Goal: Check status

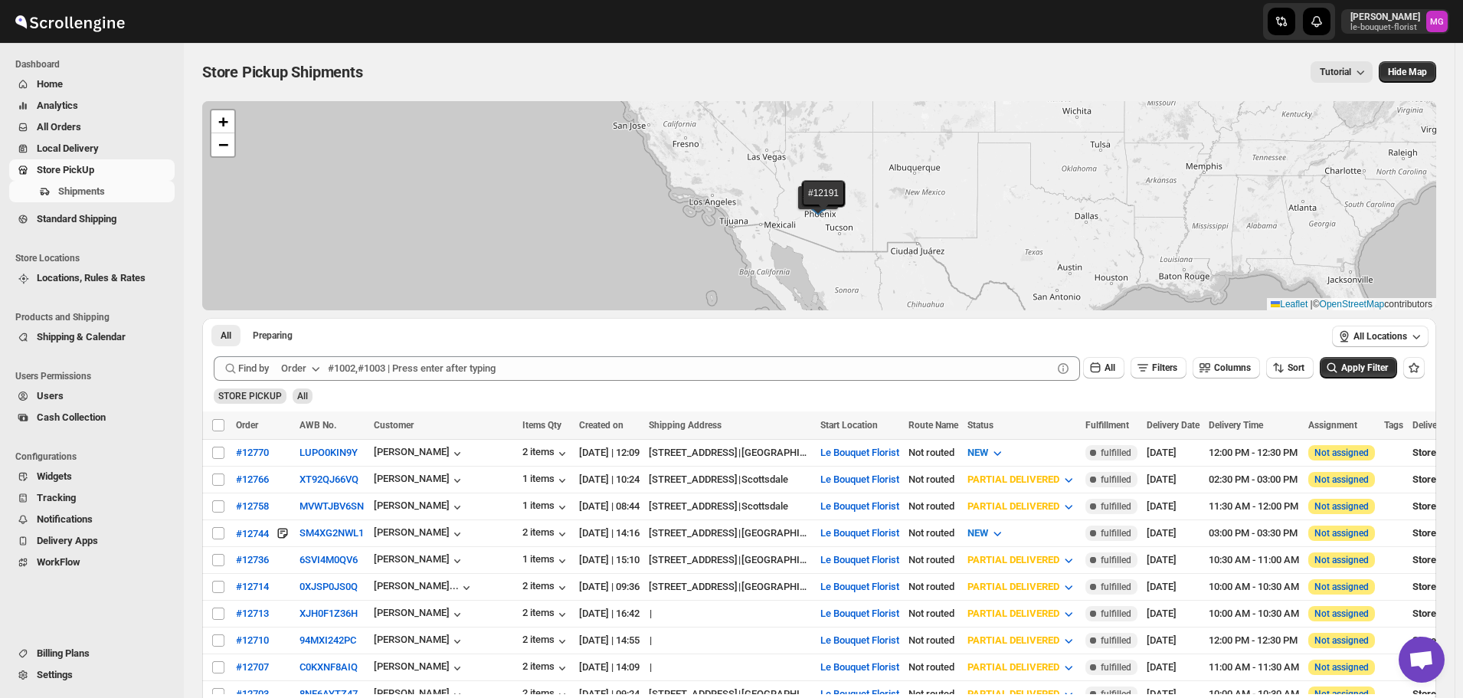
scroll to position [979, 0]
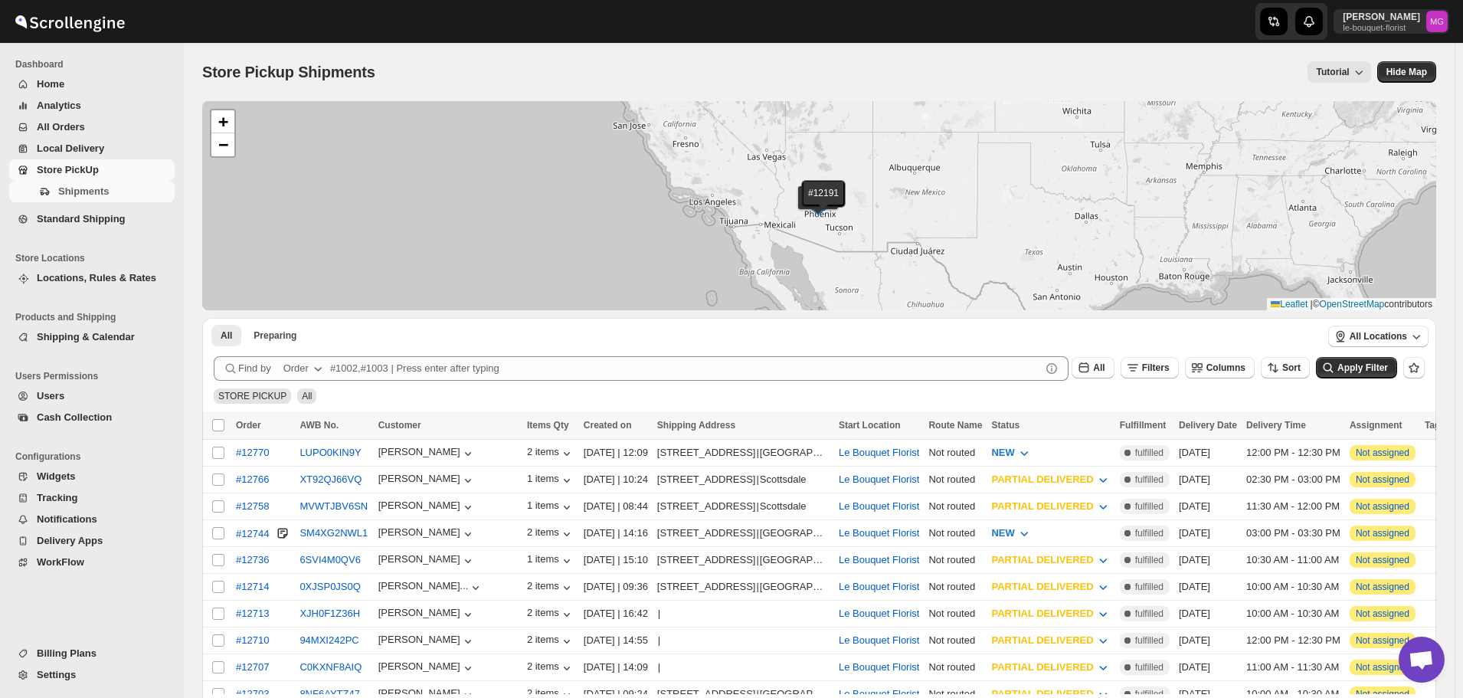
scroll to position [979, 0]
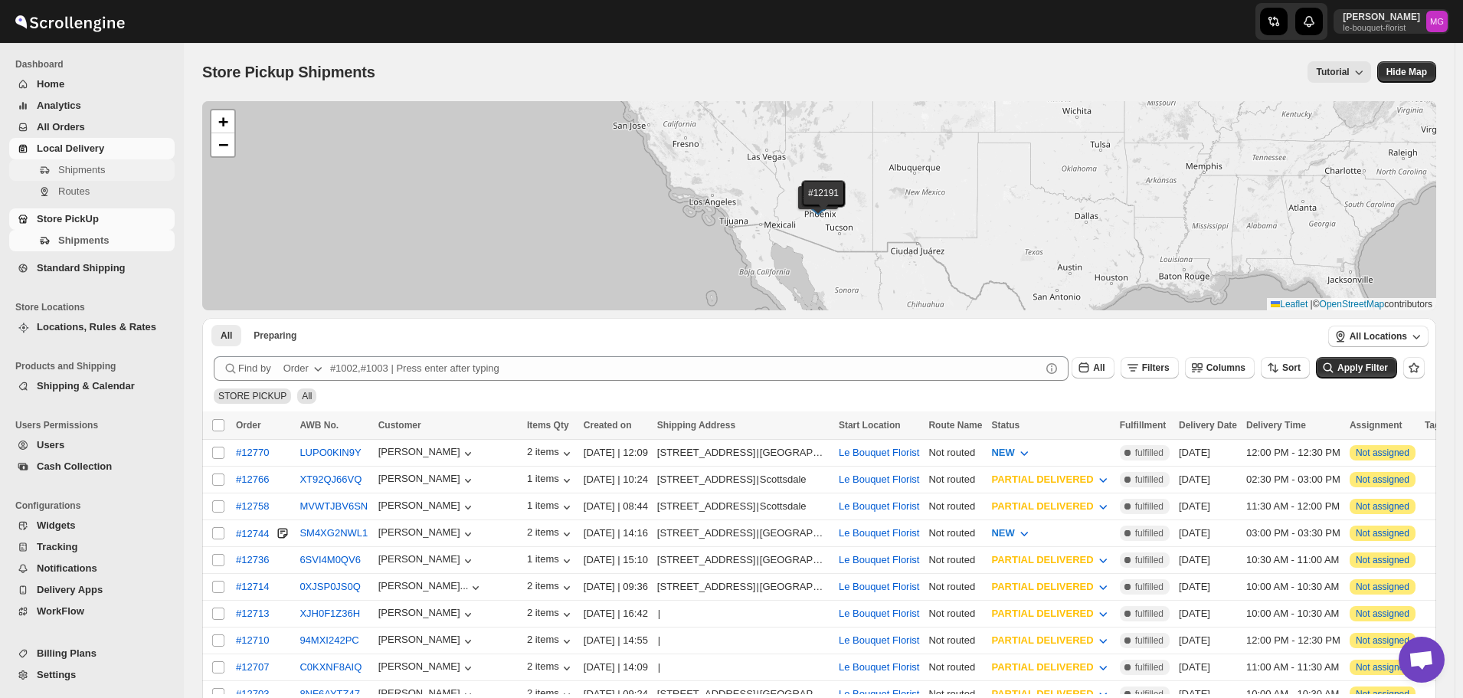
click at [90, 171] on span "Shipments" at bounding box center [81, 169] width 47 height 11
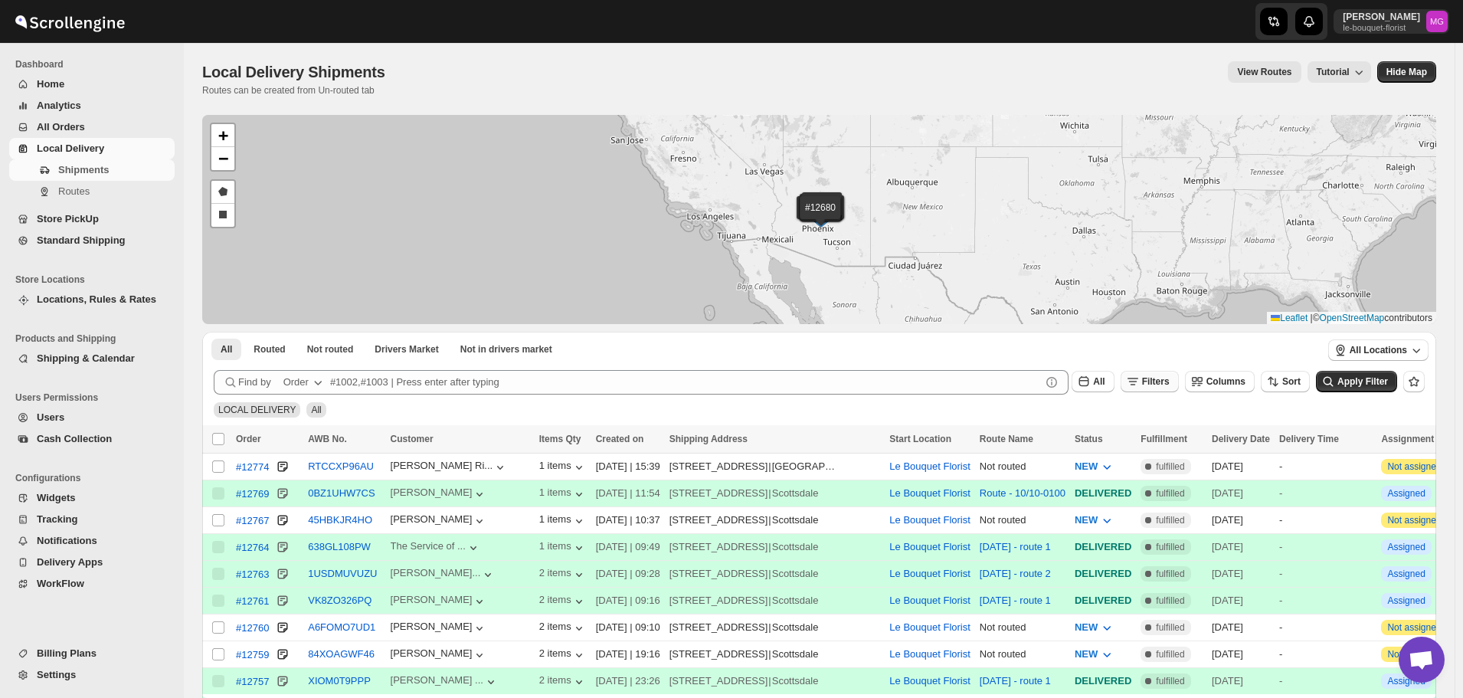
click at [1170, 386] on span "Filters" at bounding box center [1156, 381] width 28 height 11
click at [1168, 454] on div "Add Filter" at bounding box center [1166, 442] width 104 height 39
click at [1162, 438] on span "Add Filter" at bounding box center [1172, 442] width 43 height 12
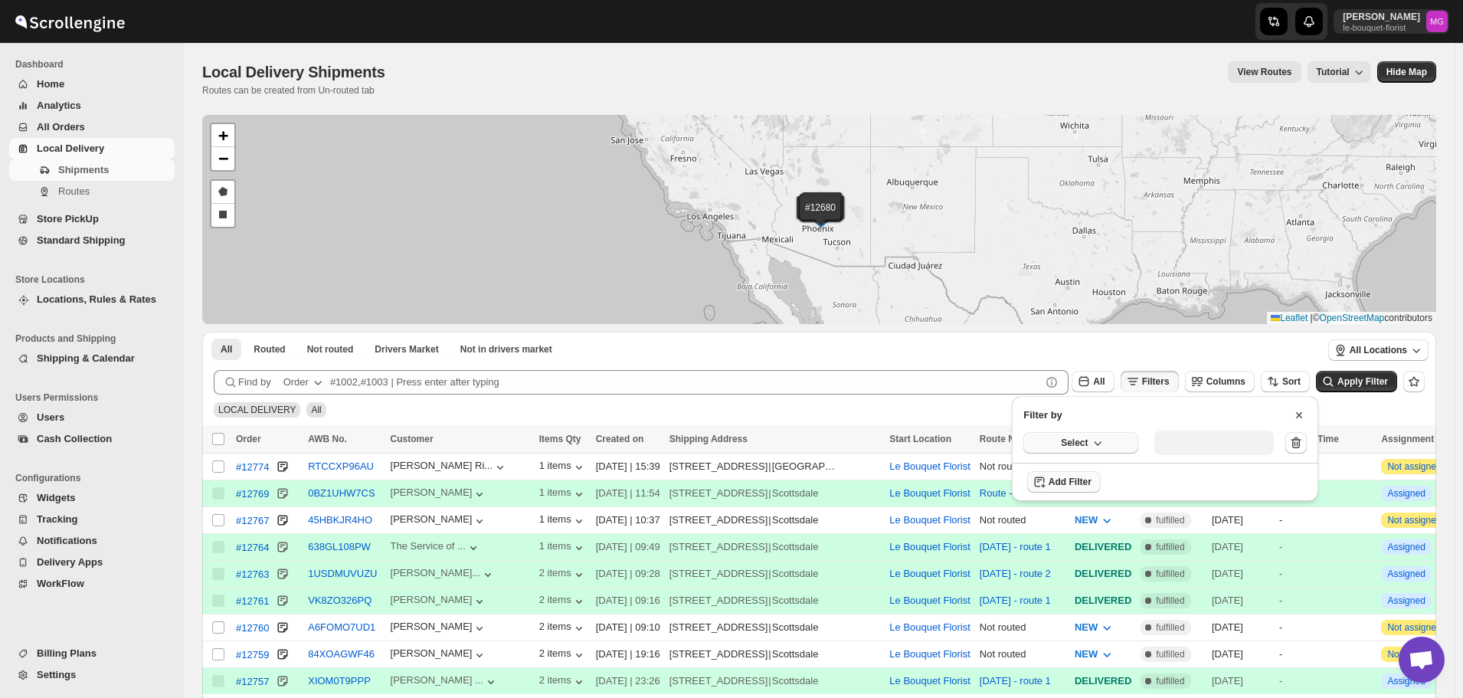
click at [1118, 436] on button "Select" at bounding box center [1081, 442] width 115 height 21
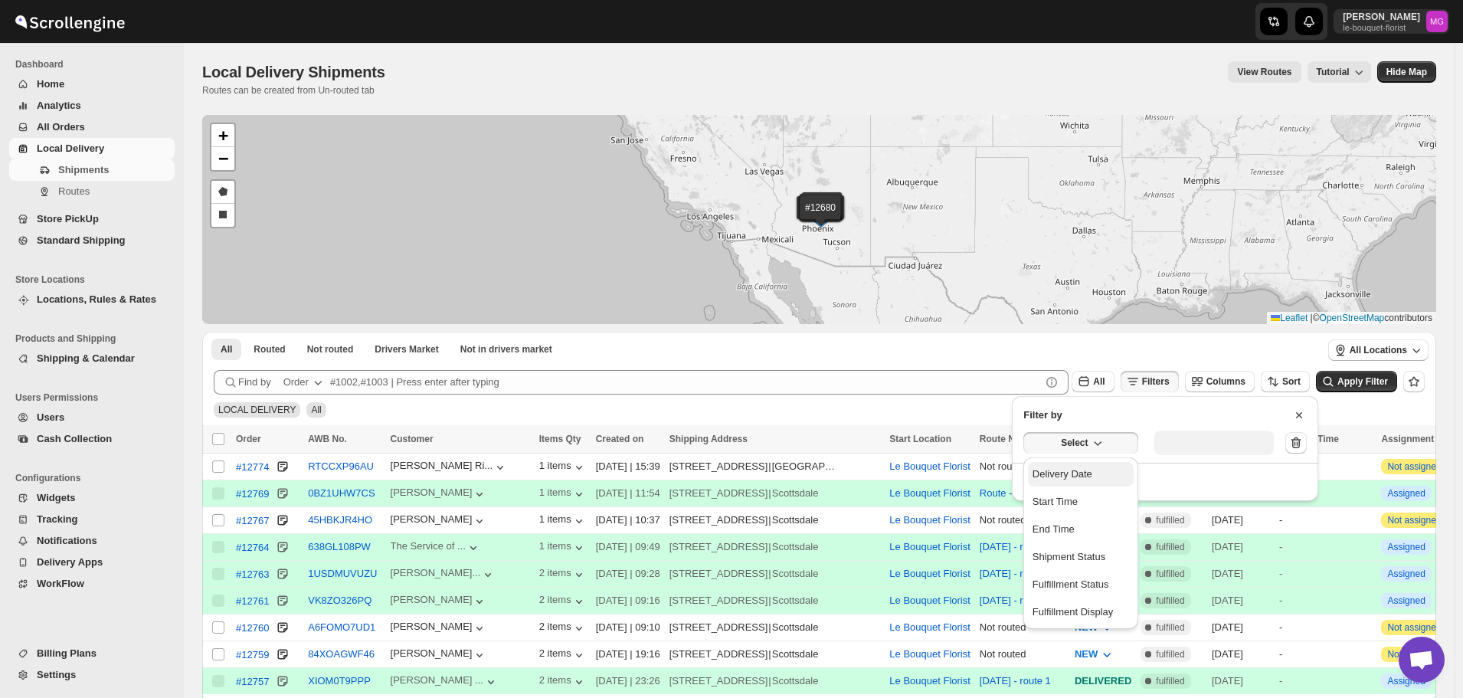
click at [1099, 485] on button "Delivery Date" at bounding box center [1081, 474] width 106 height 25
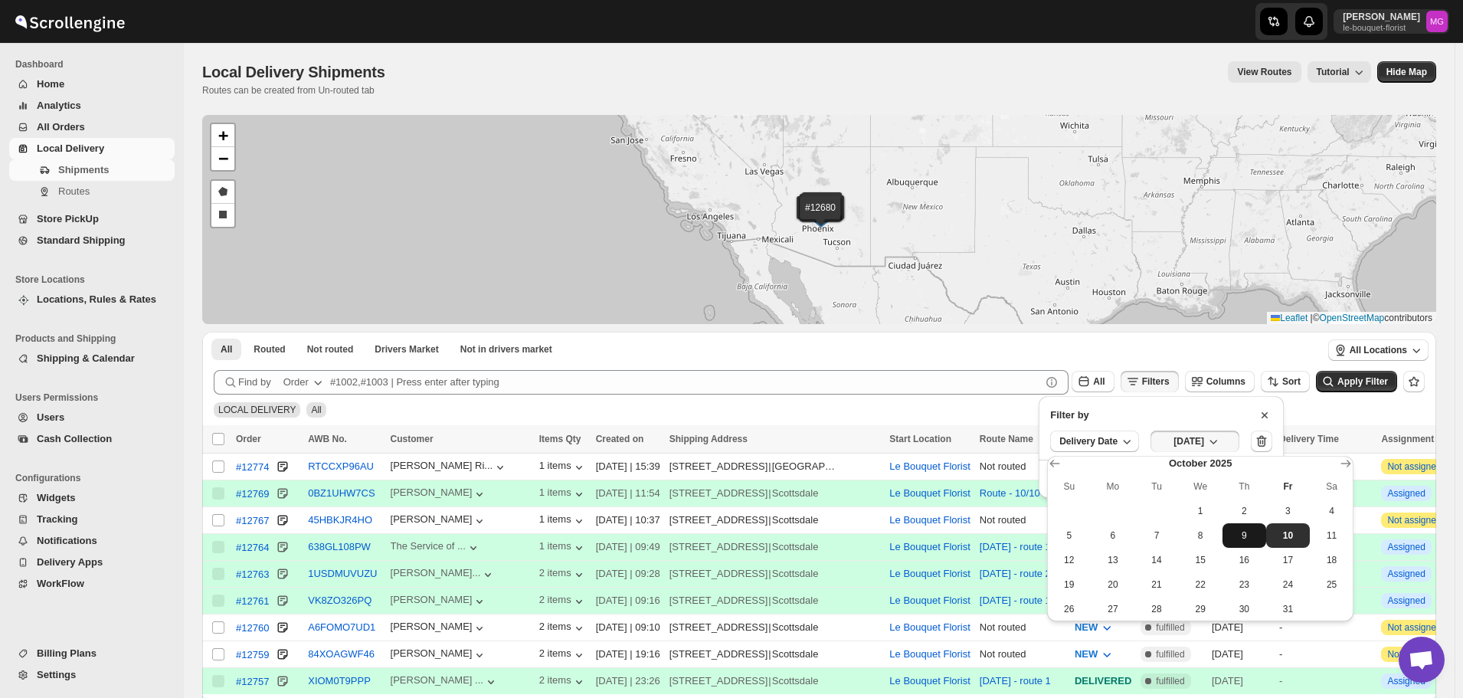
click at [1250, 530] on span "9" at bounding box center [1244, 535] width 31 height 12
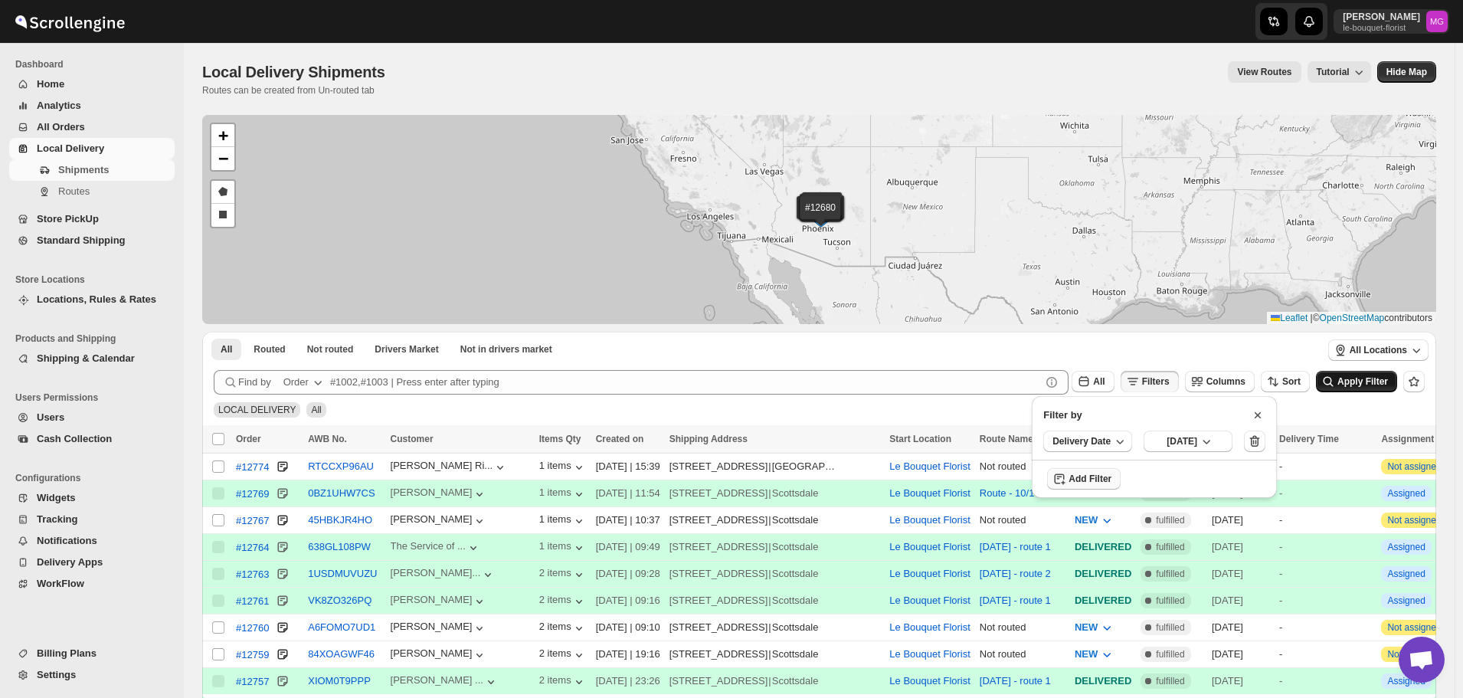
click at [1361, 389] on button "Apply Filter" at bounding box center [1356, 381] width 81 height 21
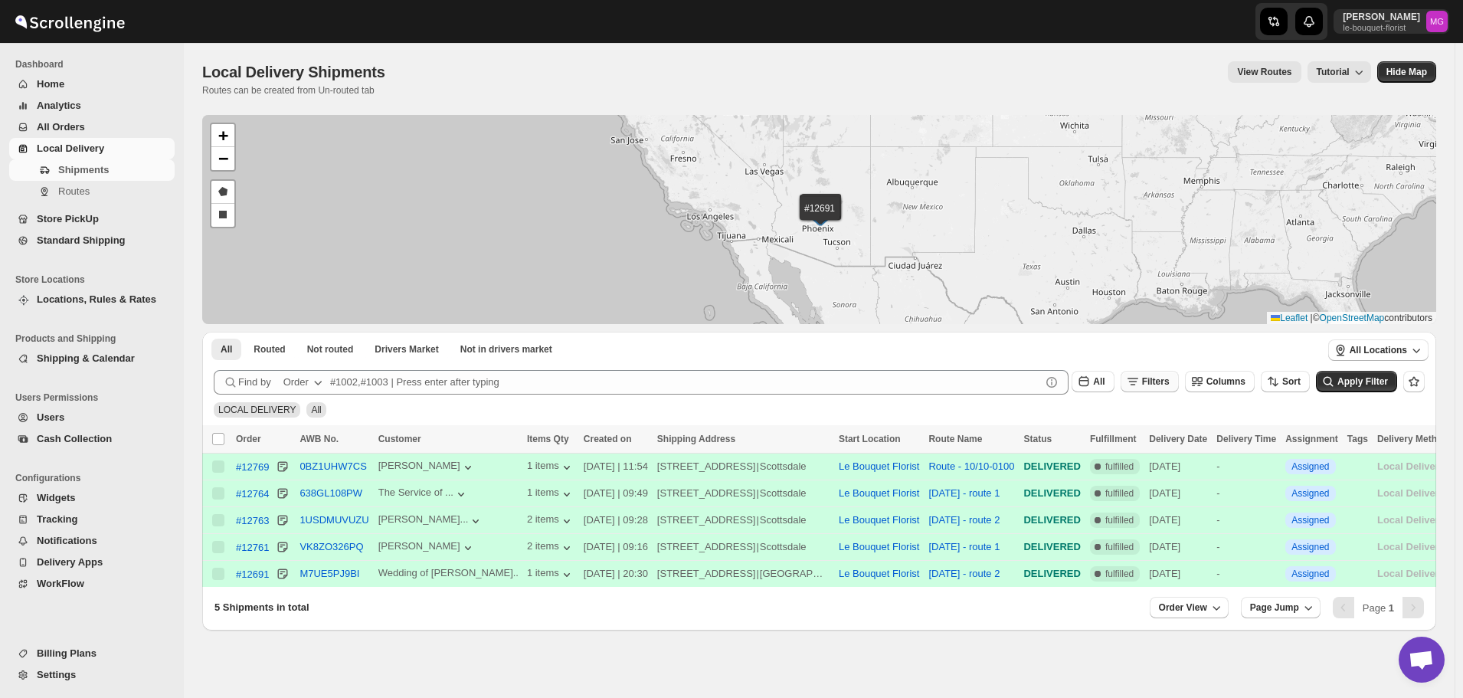
click at [1141, 382] on icon "button" at bounding box center [1133, 381] width 15 height 15
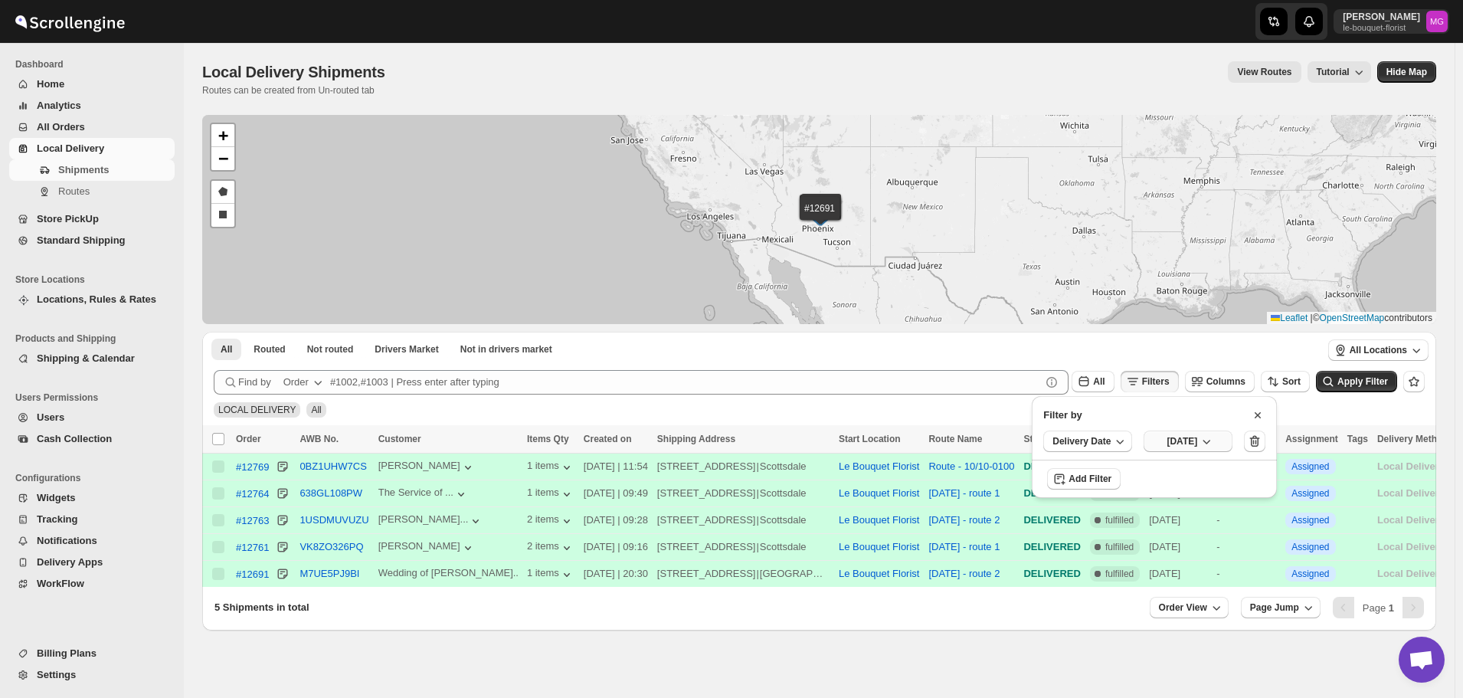
click at [1186, 442] on span "[DATE]" at bounding box center [1182, 441] width 31 height 12
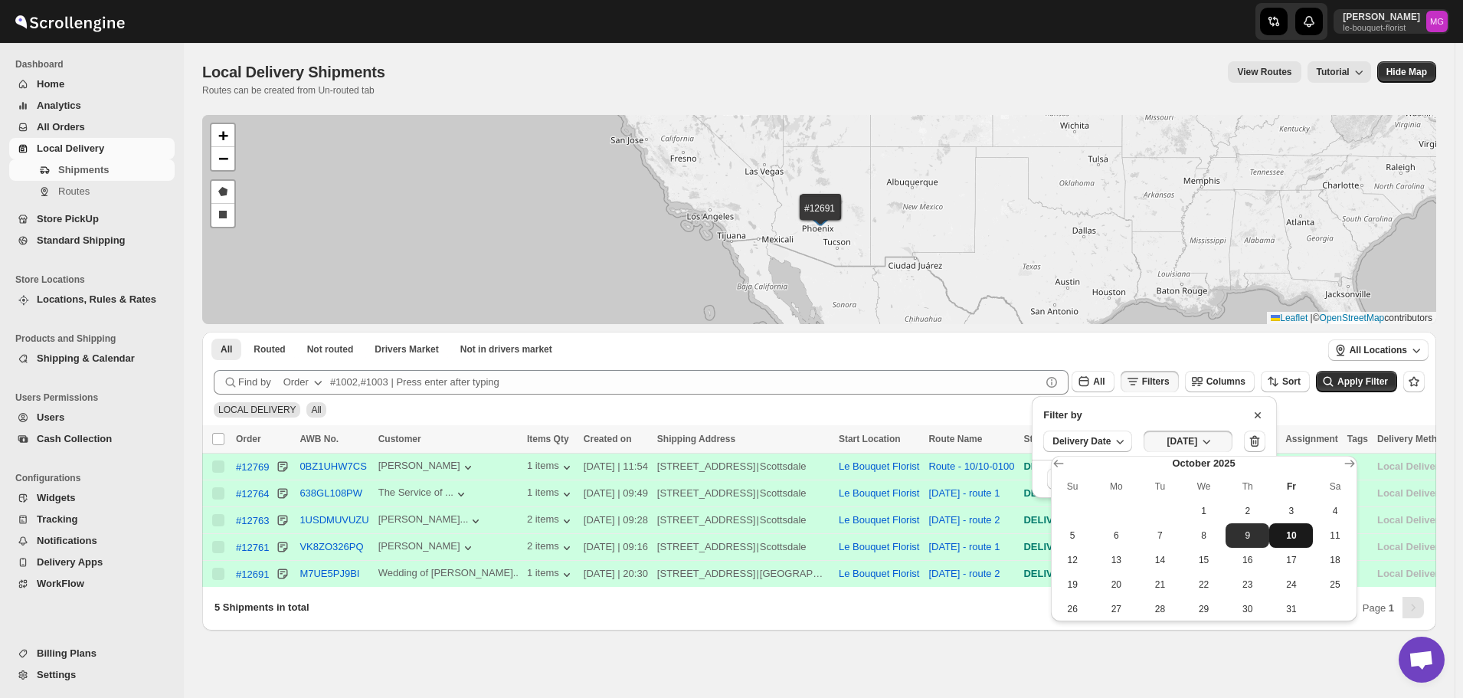
click at [1300, 546] on button "10" at bounding box center [1292, 535] width 44 height 25
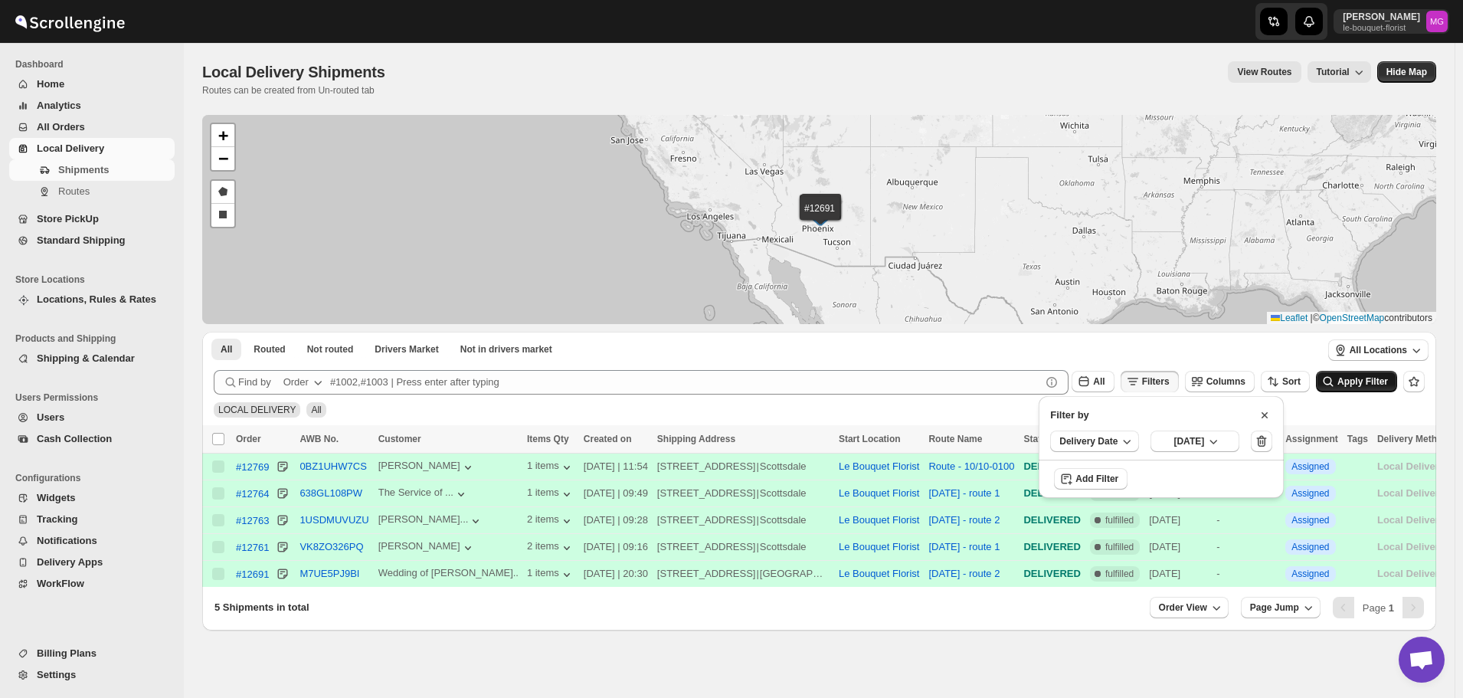
click at [1371, 383] on span "Apply Filter" at bounding box center [1363, 381] width 51 height 11
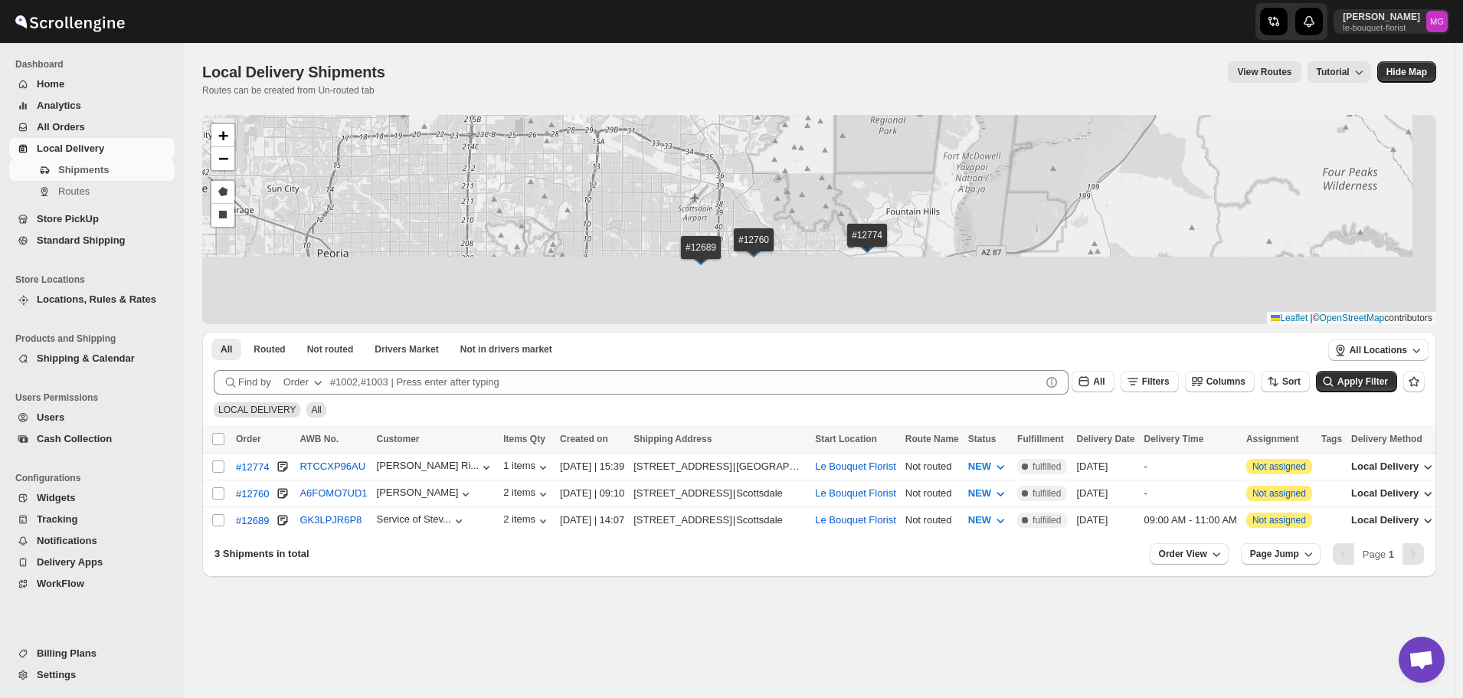
drag, startPoint x: 890, startPoint y: 261, endPoint x: 705, endPoint y: 182, distance: 200.8
click at [706, 182] on div "#12774 #12760 #12689 + − Draw a polygon Draw a rectangle Leaflet | © OpenStreet…" at bounding box center [819, 219] width 1234 height 209
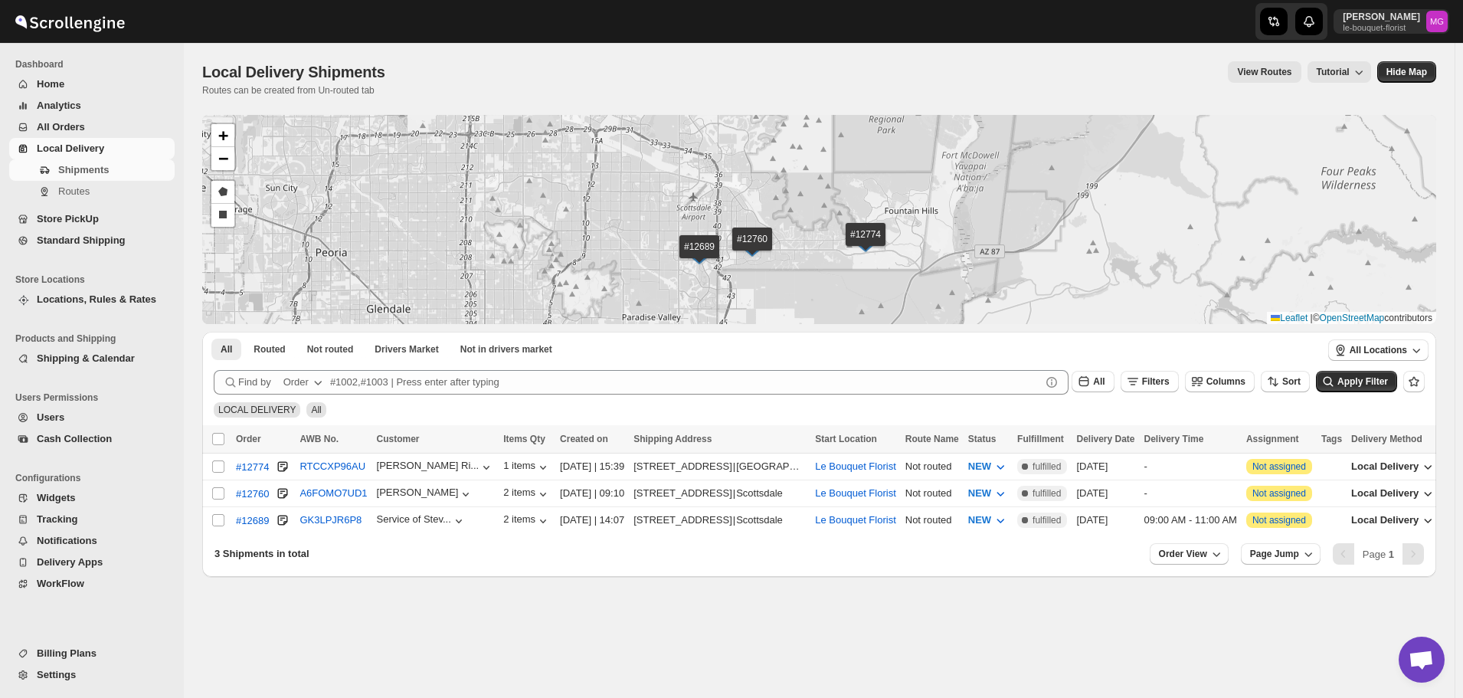
click at [107, 219] on span "Store PickUp" at bounding box center [104, 218] width 135 height 15
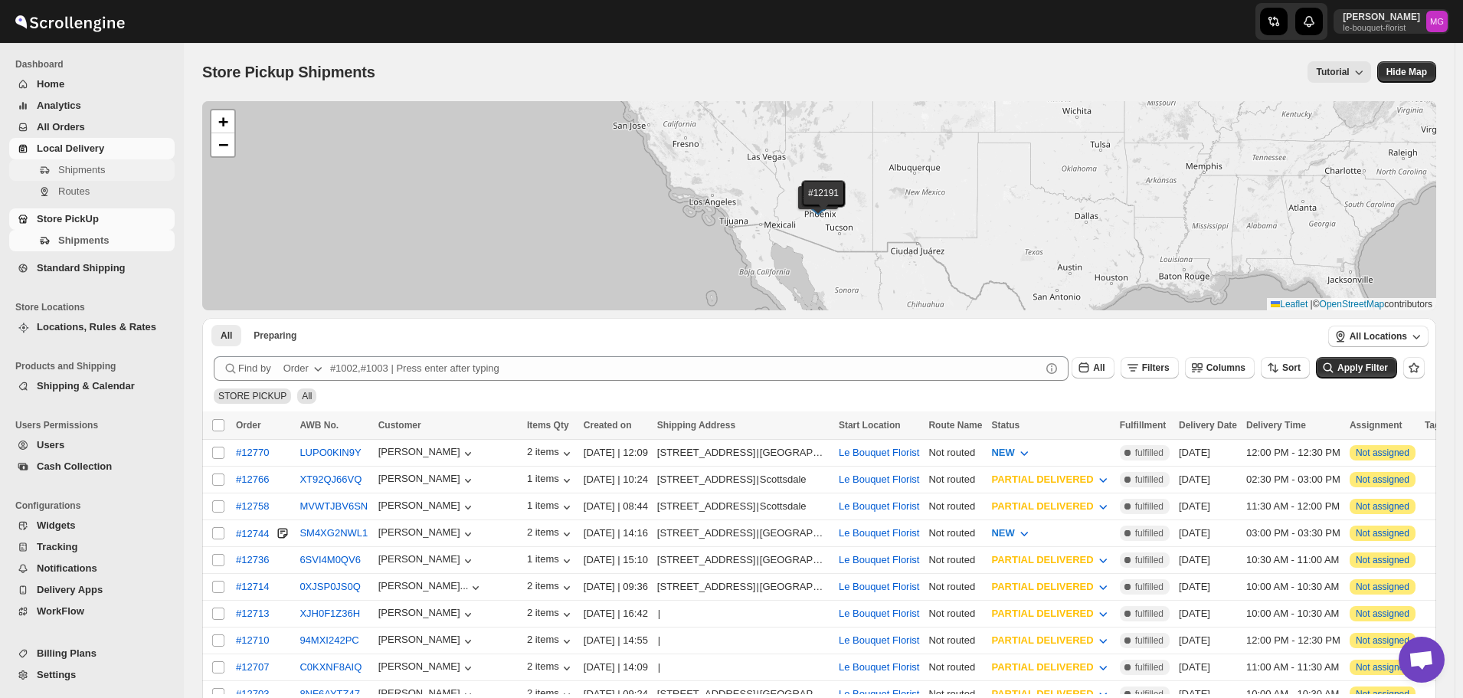
click at [67, 164] on span "Shipments" at bounding box center [81, 169] width 47 height 11
